Goal: Task Accomplishment & Management: Complete application form

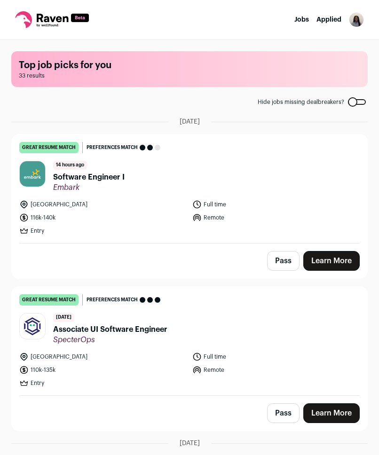
click at [87, 179] on span "Software Engineer I" at bounding box center [88, 176] width 71 height 11
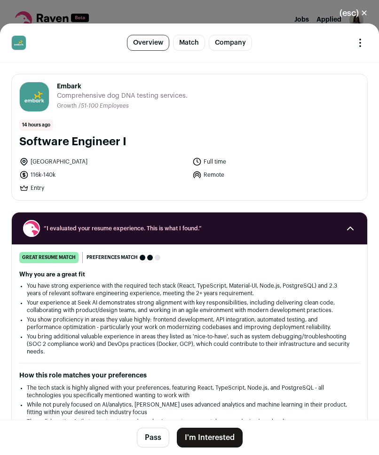
click at [215, 442] on button "I'm Interested" at bounding box center [210, 438] width 66 height 20
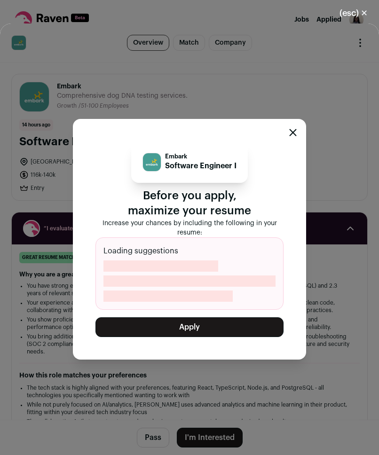
click at [210, 326] on button "Apply" at bounding box center [189, 327] width 188 height 20
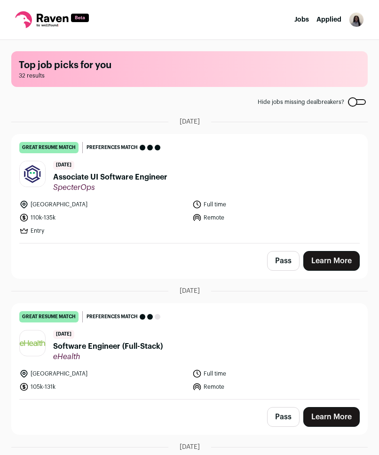
click at [249, 187] on header "[DATE] Associate UI Software Engineer SpecterOps" at bounding box center [189, 176] width 340 height 31
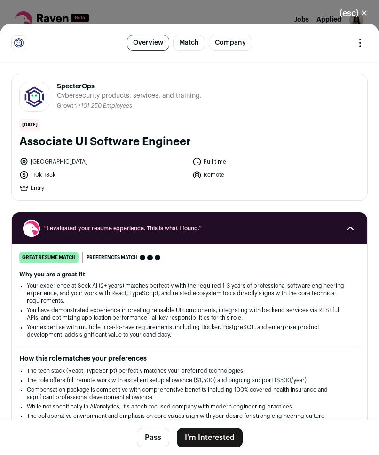
click at [210, 433] on button "I'm Interested" at bounding box center [210, 438] width 66 height 20
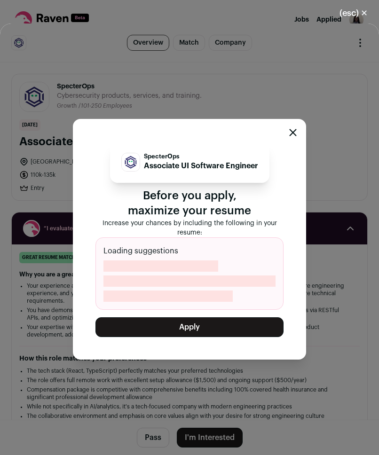
click at [239, 326] on button "Apply" at bounding box center [189, 327] width 188 height 20
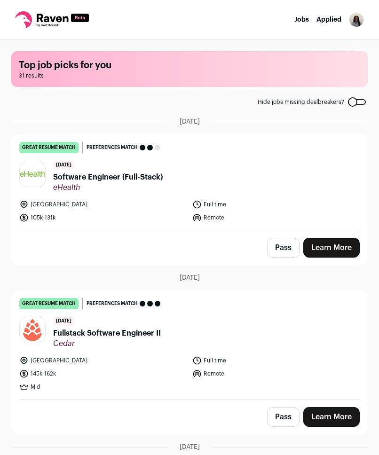
click at [234, 227] on link "great resume match You meet the must-have requirements, the nice-to-have requir…" at bounding box center [189, 181] width 355 height 95
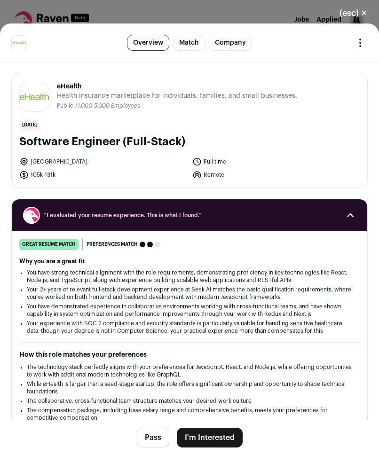
click at [219, 439] on button "I'm Interested" at bounding box center [210, 438] width 66 height 20
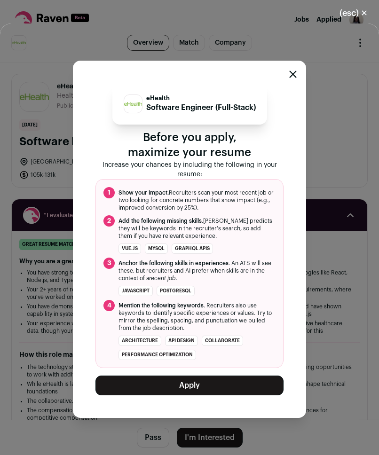
click at [221, 384] on button "Apply" at bounding box center [189, 385] width 188 height 20
